Goal: Task Accomplishment & Management: Manage account settings

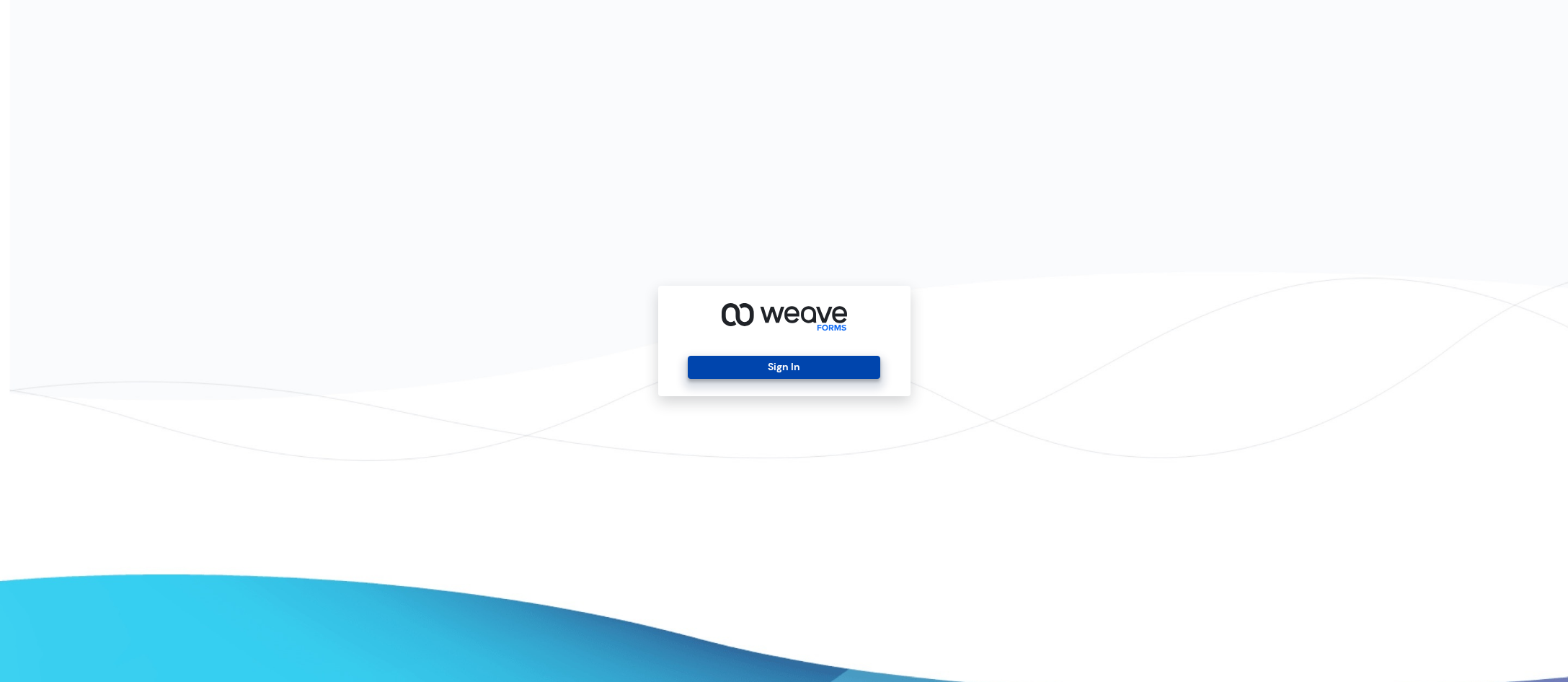
click at [817, 375] on button "Sign In" at bounding box center [784, 367] width 192 height 23
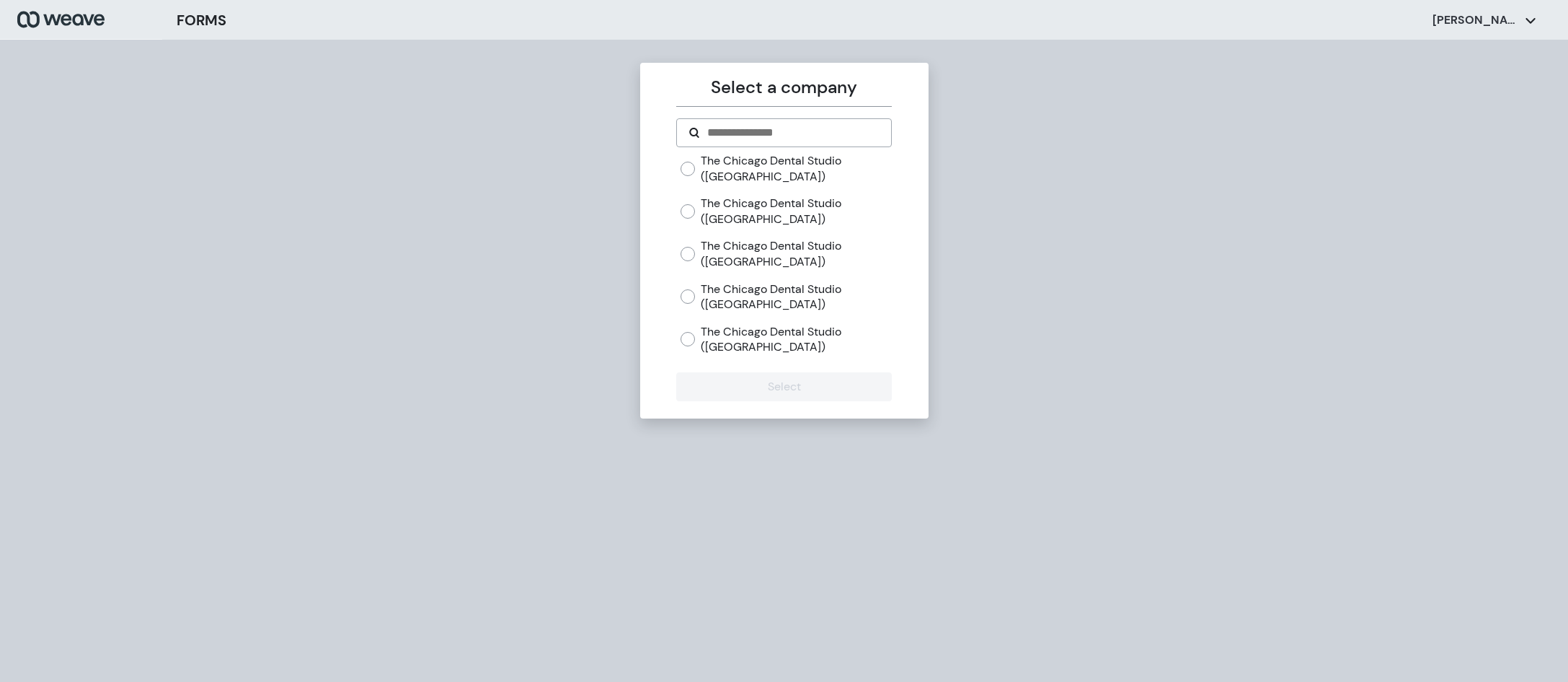
click at [763, 73] on div "Select a company The Chicago Dental Studio ([GEOGRAPHIC_DATA]) The Chicago Dent…" at bounding box center [784, 241] width 288 height 356
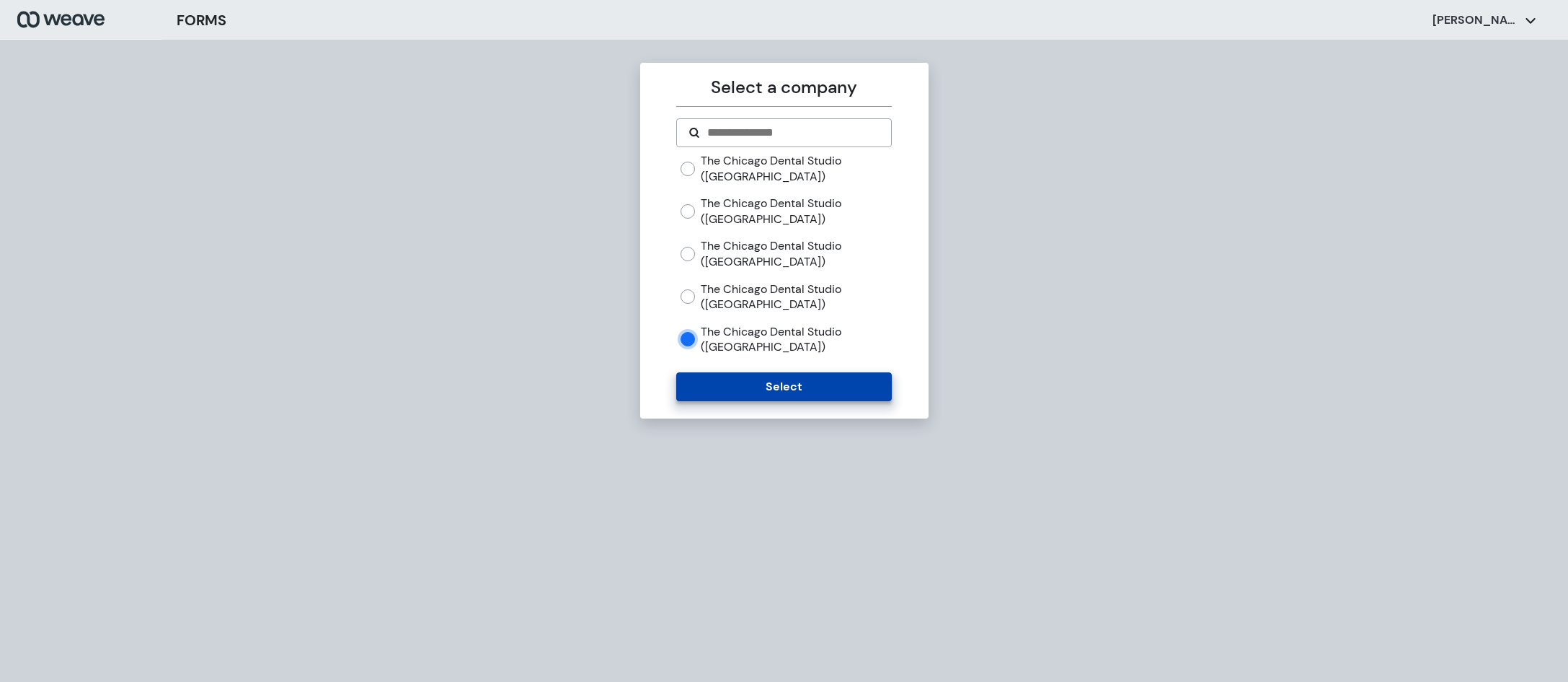
click at [732, 385] on button "Select" at bounding box center [784, 387] width 215 height 29
